Goal: Find specific page/section: Find specific page/section

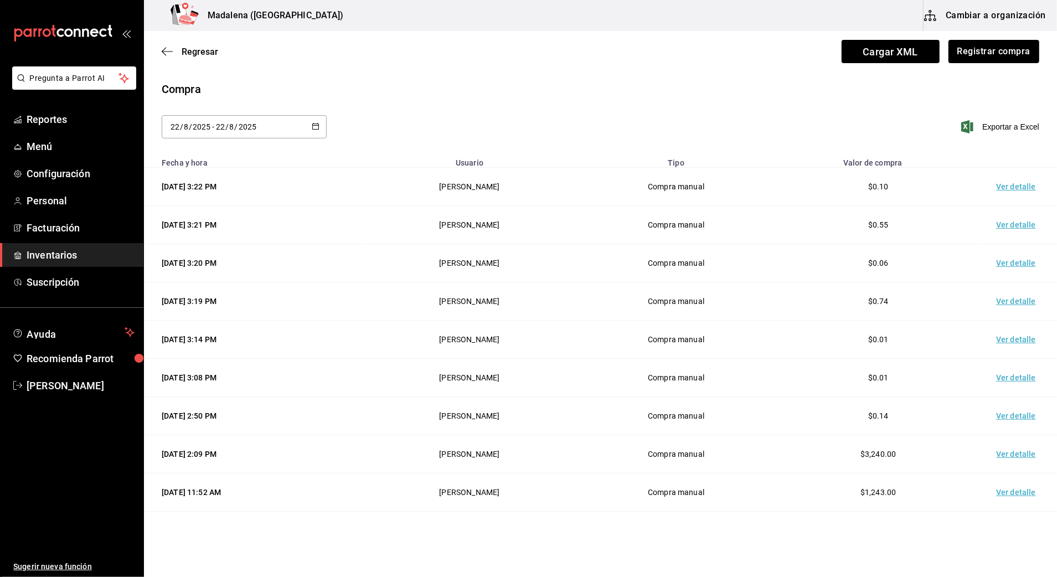
scroll to position [147, 0]
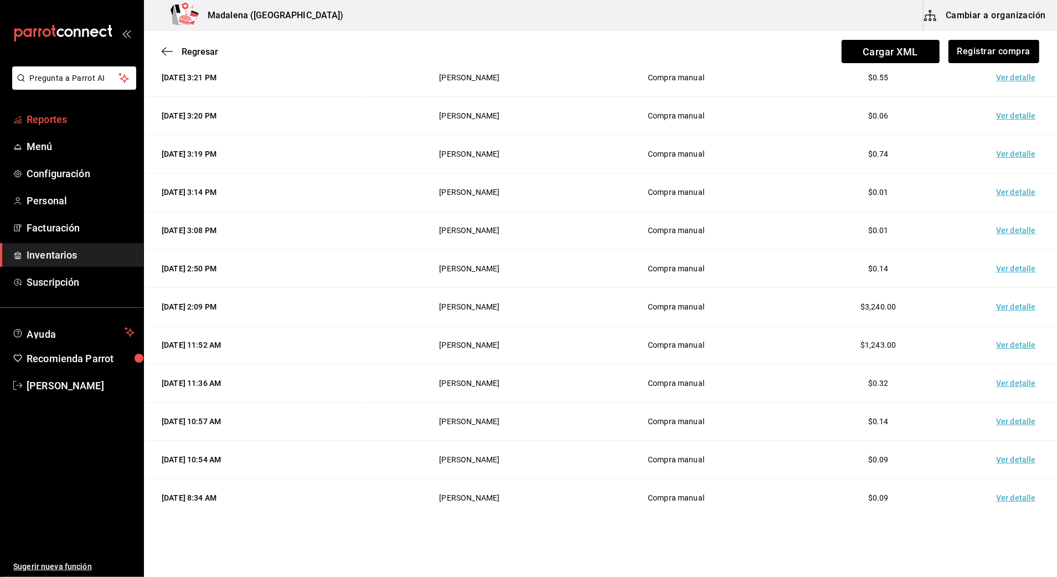
click at [45, 123] on span "Reportes" at bounding box center [81, 119] width 108 height 15
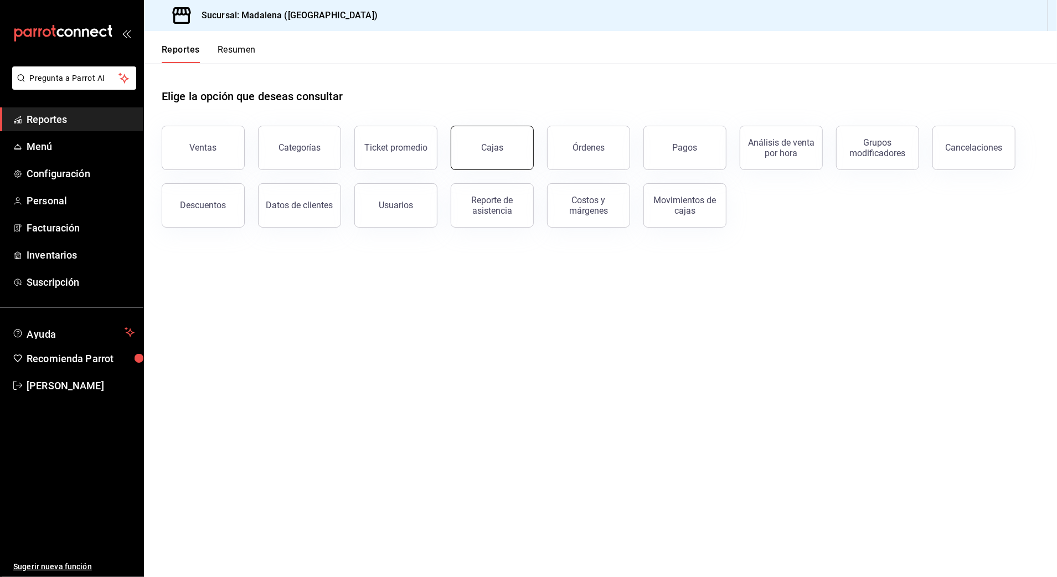
click at [501, 155] on button "Cajas" at bounding box center [492, 148] width 83 height 44
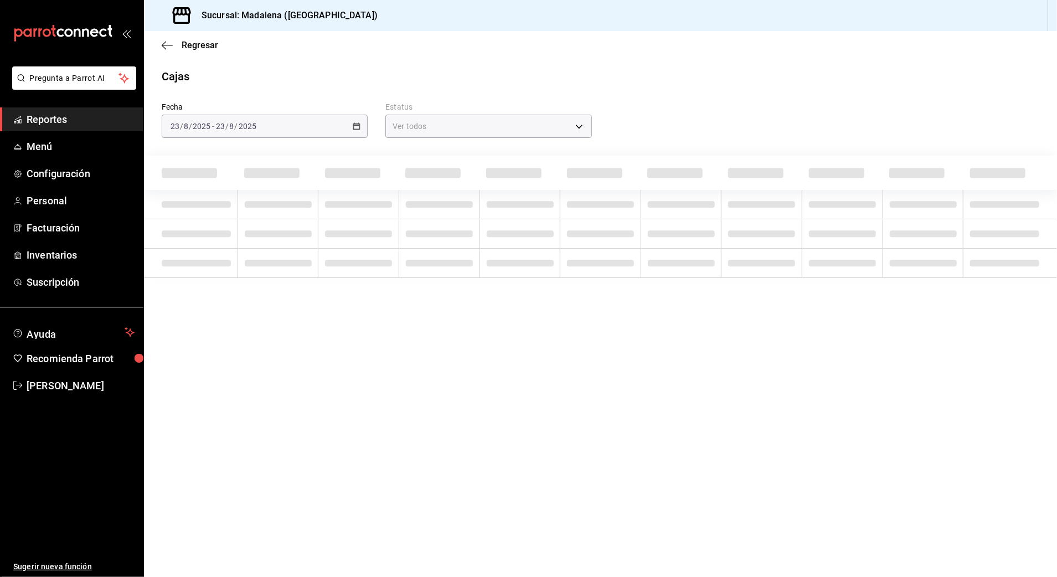
click at [43, 118] on span "Reportes" at bounding box center [81, 119] width 108 height 15
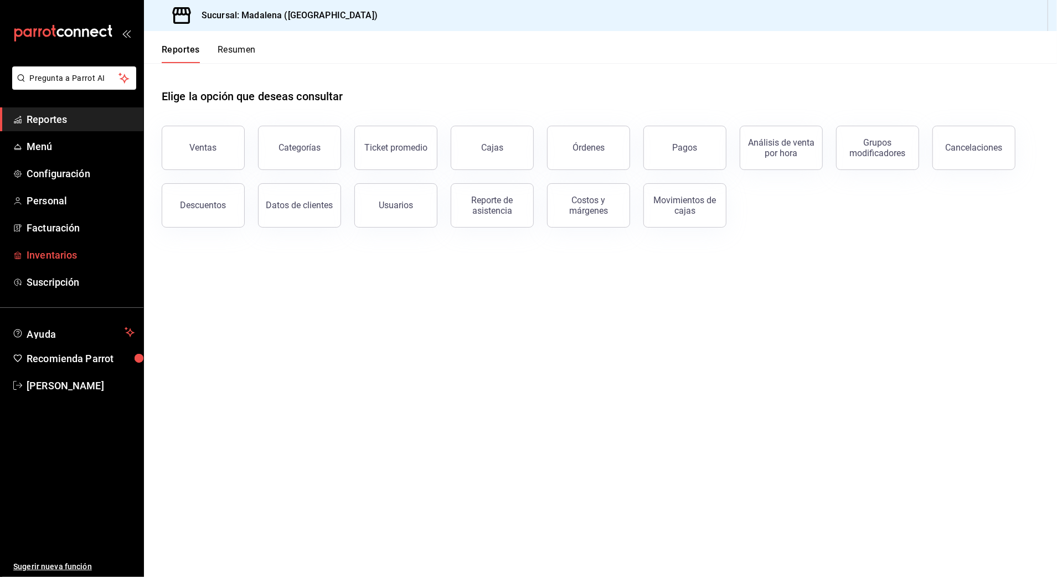
click at [63, 255] on span "Inventarios" at bounding box center [81, 255] width 108 height 15
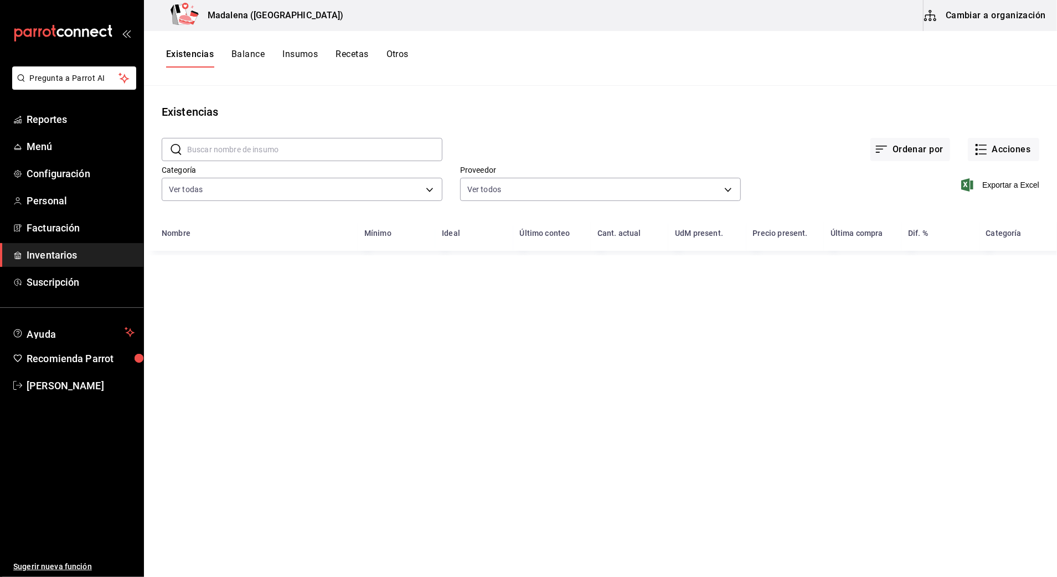
click at [286, 150] on input "text" at bounding box center [314, 149] width 255 height 22
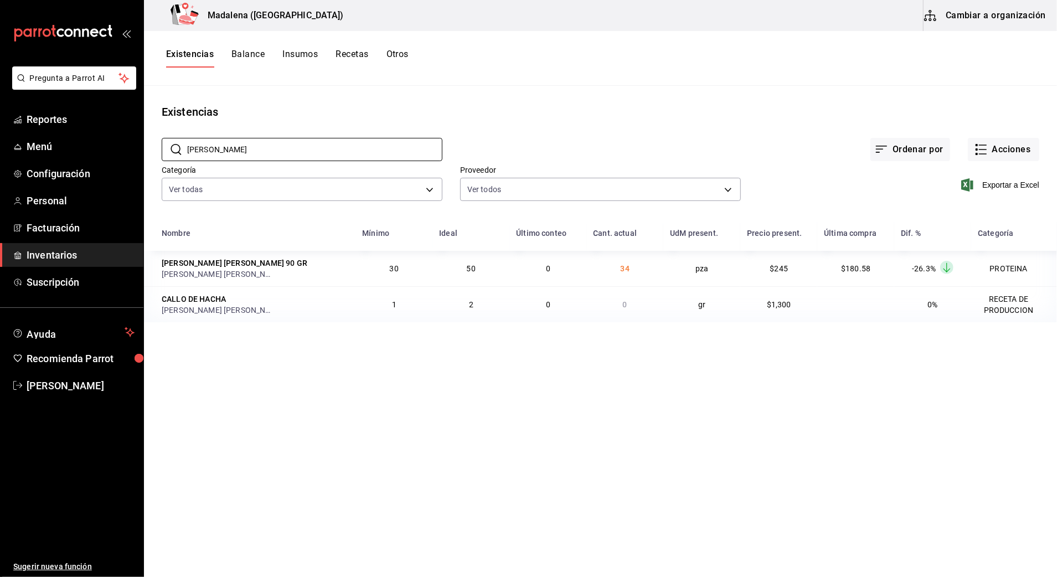
type input "[PERSON_NAME]"
